Goal: Check status: Check status

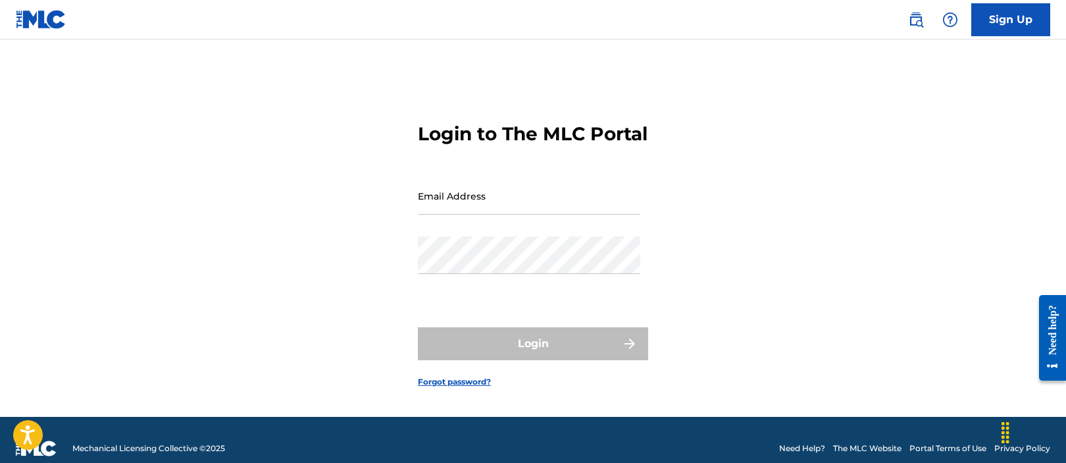
click at [448, 215] on input "Email Address" at bounding box center [529, 196] width 222 height 38
type input "[PERSON_NAME][EMAIL_ADDRESS][DOMAIN_NAME]"
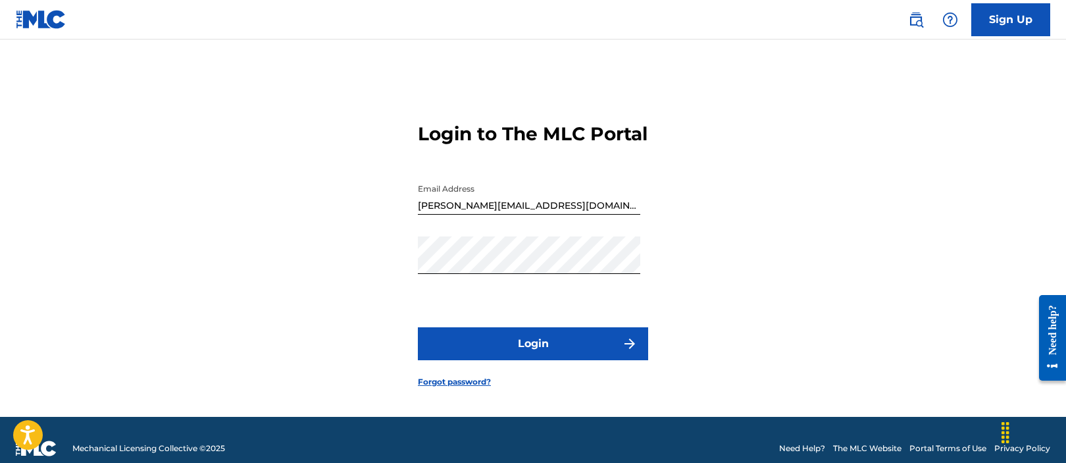
click at [553, 360] on button "Login" at bounding box center [533, 343] width 230 height 33
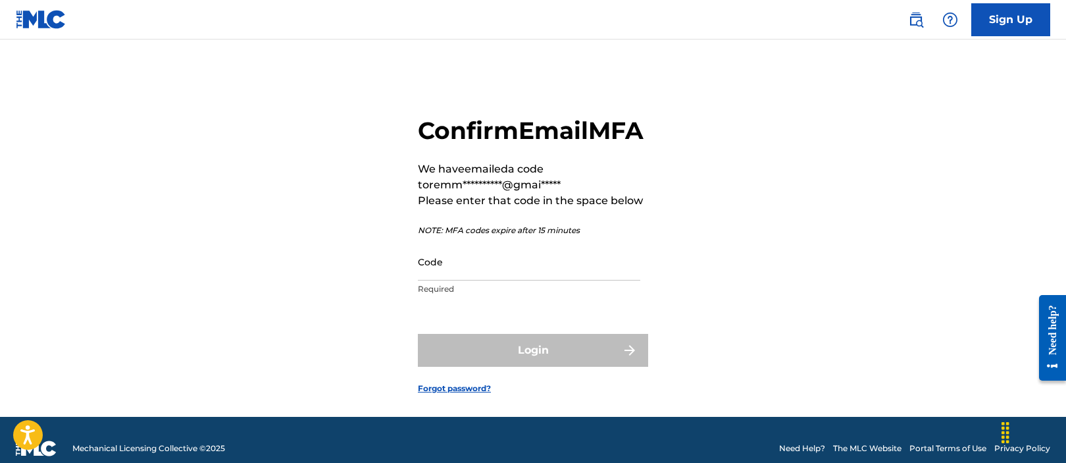
click at [552, 280] on input "Code" at bounding box center [529, 262] width 222 height 38
paste input "589941"
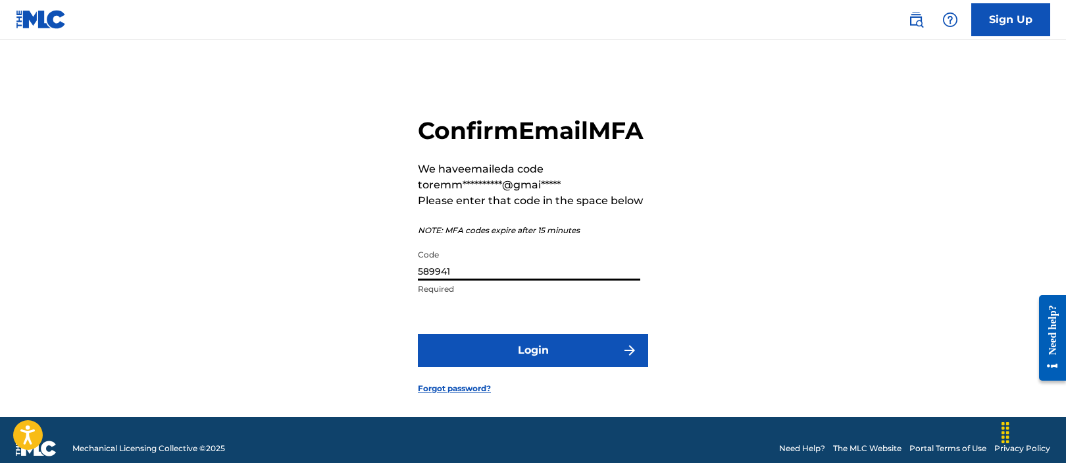
type input "589941"
click at [512, 367] on button "Login" at bounding box center [533, 350] width 230 height 33
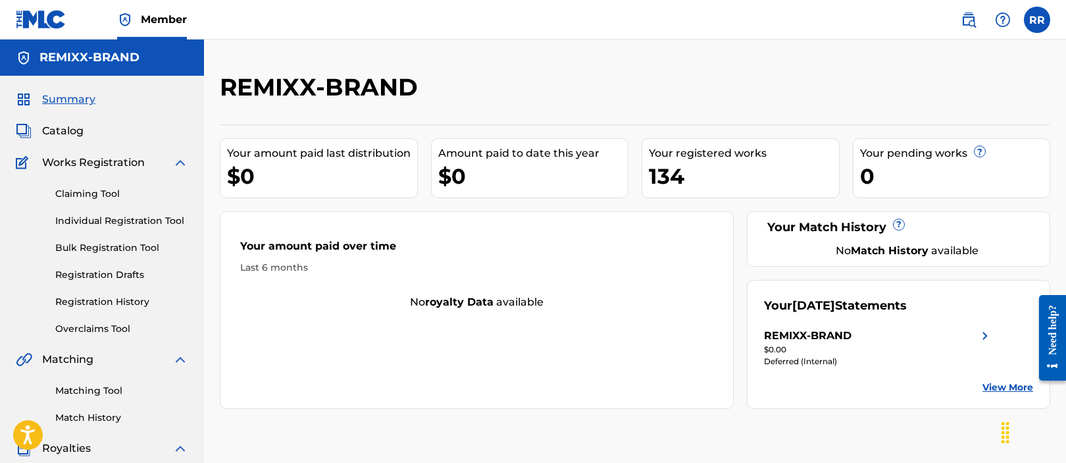
scroll to position [165, 0]
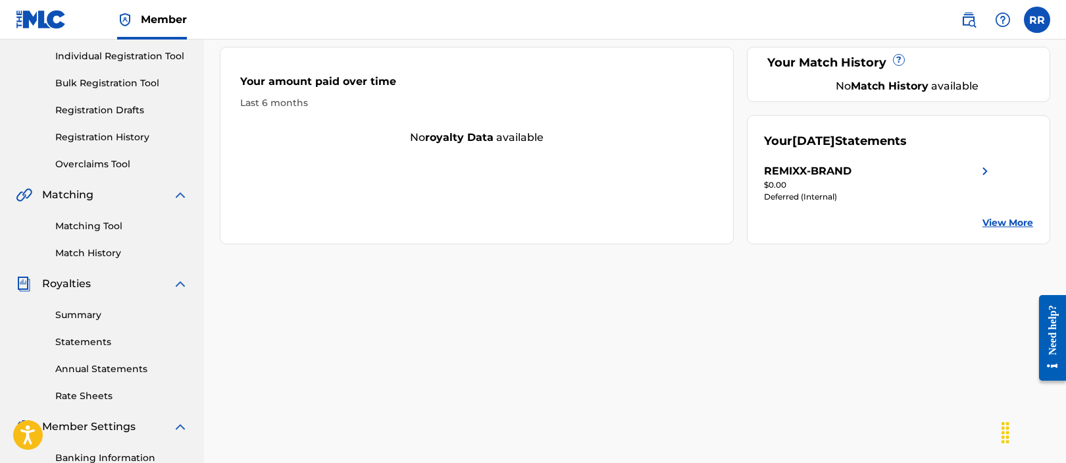
click at [986, 172] on img at bounding box center [985, 171] width 16 height 16
